Goal: Navigation & Orientation: Find specific page/section

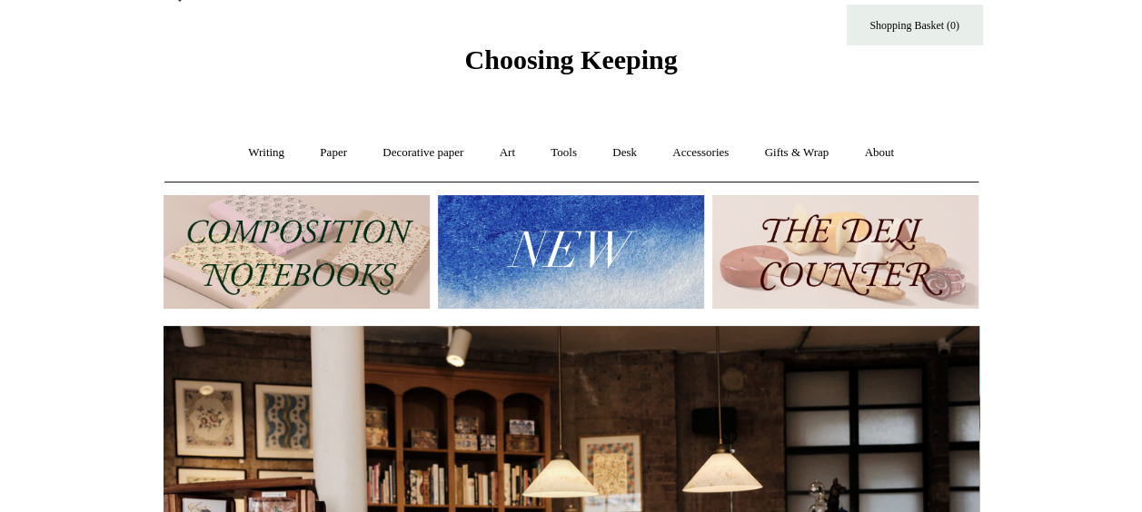
scroll to position [33, 0]
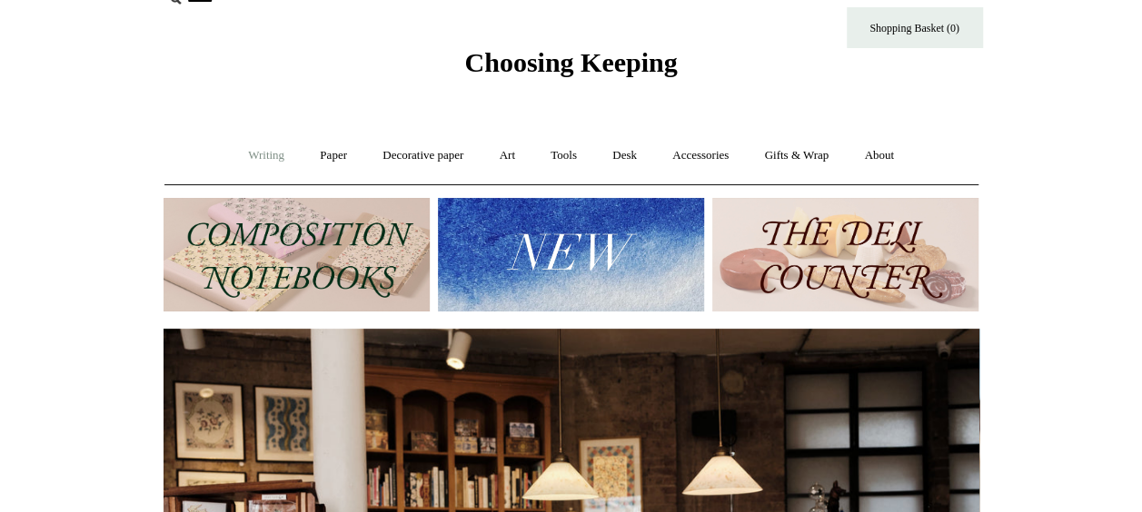
click at [254, 156] on link "Writing +" at bounding box center [266, 156] width 69 height 48
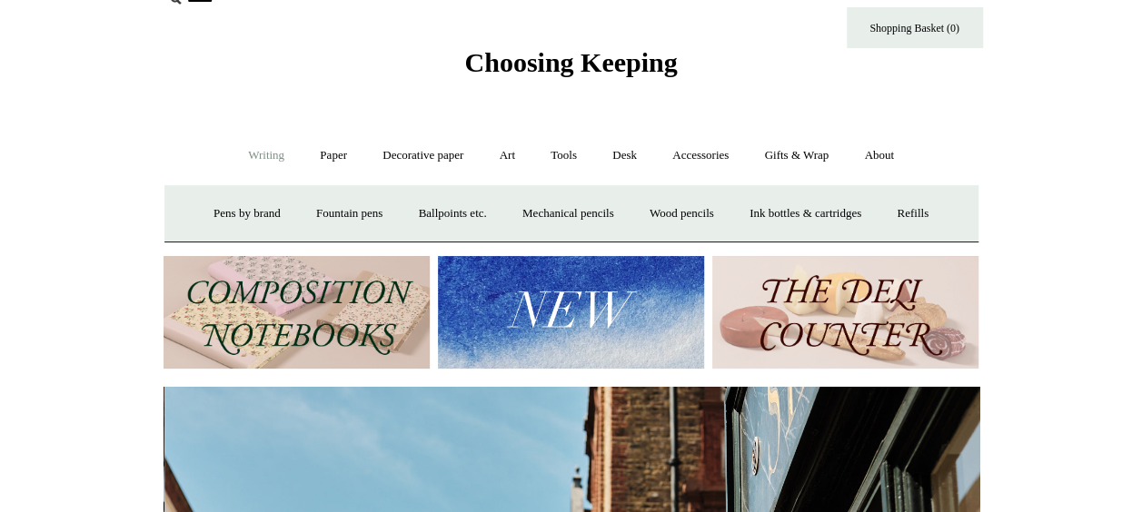
scroll to position [0, 816]
click at [320, 153] on link "Paper +" at bounding box center [333, 156] width 60 height 48
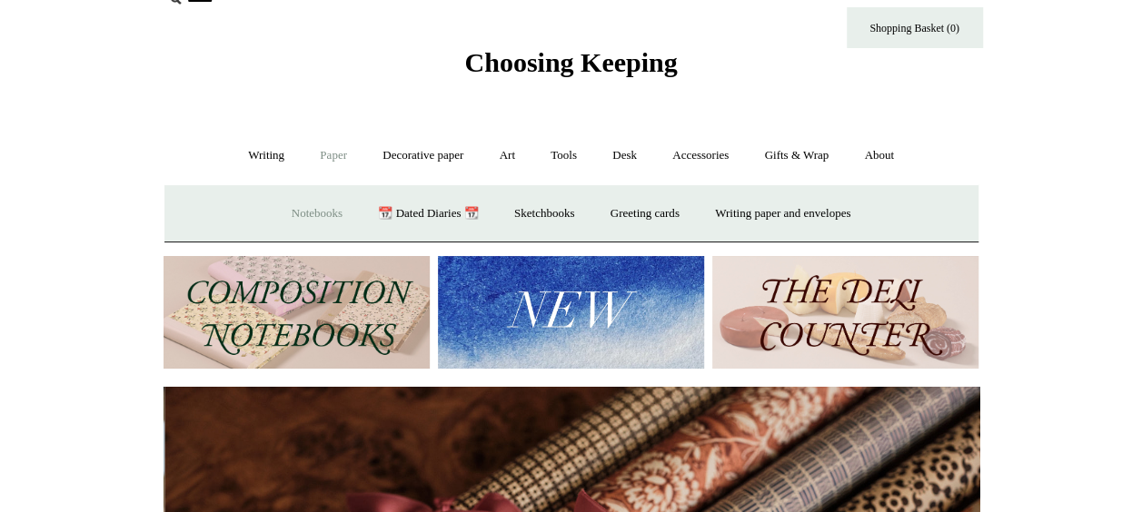
scroll to position [0, 1631]
click at [305, 215] on link "Notebooks +" at bounding box center [317, 214] width 84 height 48
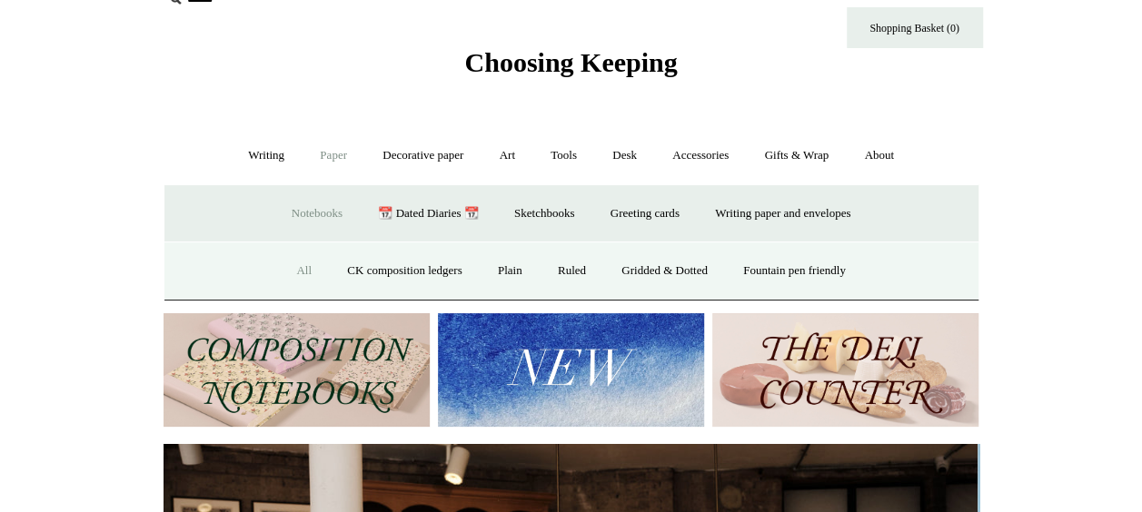
scroll to position [0, 0]
click at [285, 272] on link "All" at bounding box center [304, 271] width 48 height 48
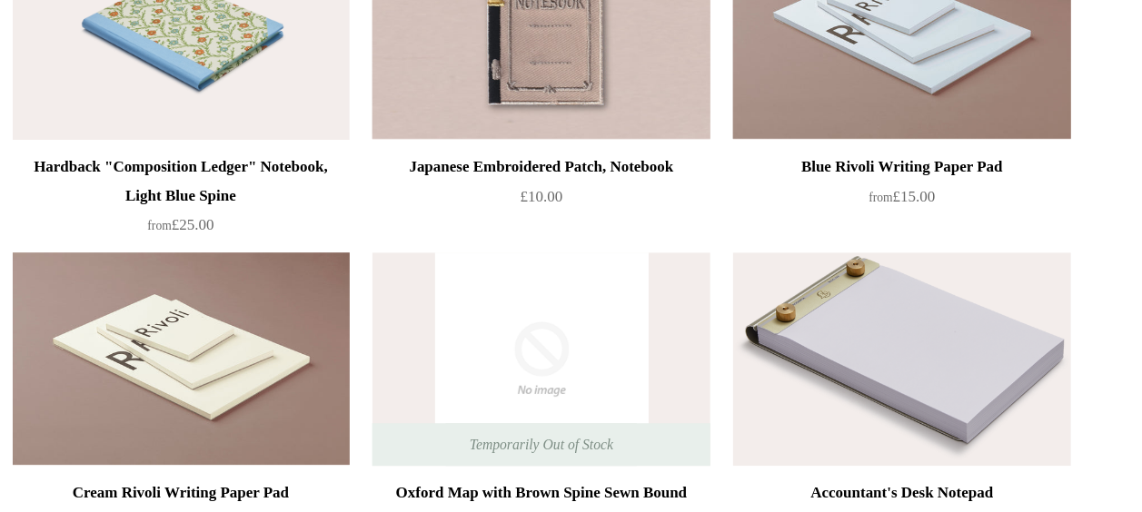
scroll to position [10652, 0]
